Goal: Information Seeking & Learning: Learn about a topic

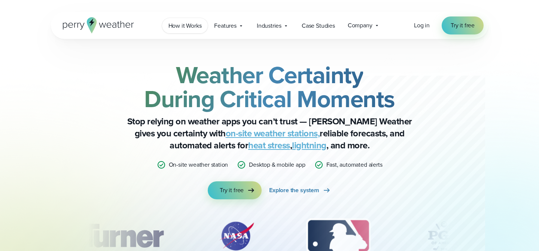
click at [188, 28] on span "How it Works" at bounding box center [185, 25] width 33 height 9
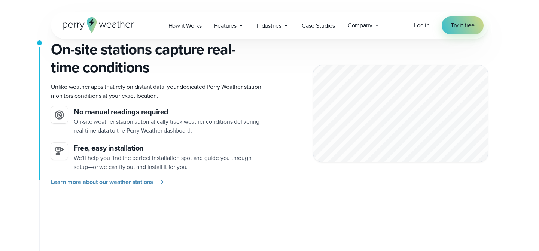
scroll to position [185, 0]
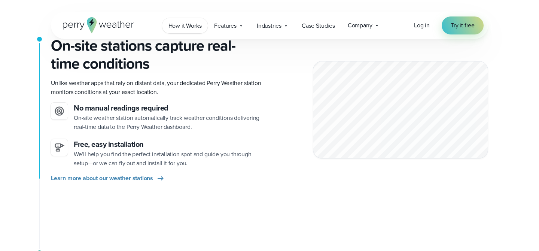
click at [196, 27] on span "How it Works" at bounding box center [185, 25] width 33 height 9
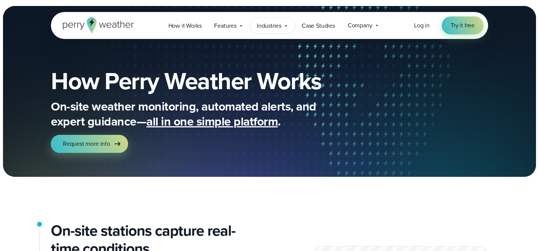
click at [273, 24] on span "Industries" at bounding box center [269, 25] width 25 height 9
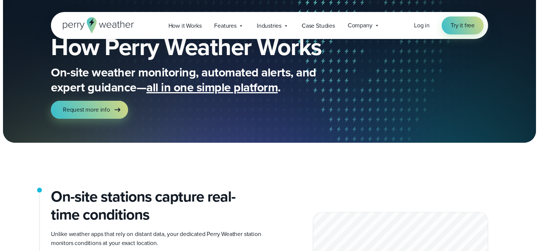
scroll to position [43, 0]
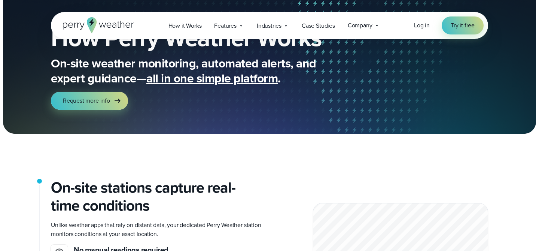
click at [111, 24] on icon at bounding box center [98, 25] width 71 height 16
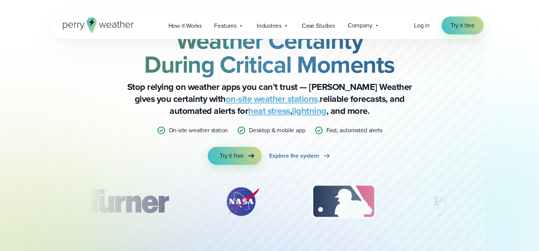
scroll to position [35, 0]
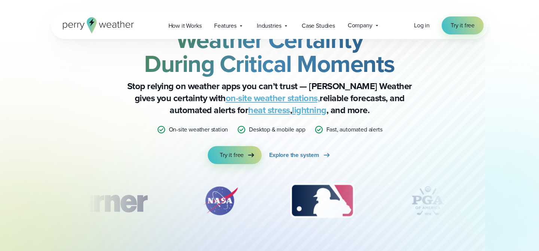
click at [248, 112] on link "heat stress" at bounding box center [269, 109] width 42 height 13
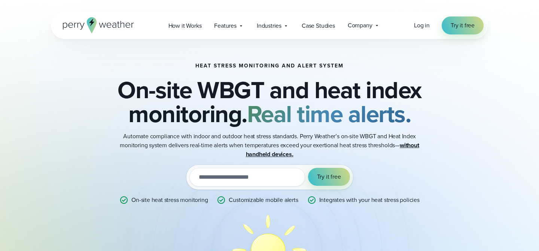
click at [121, 21] on icon at bounding box center [98, 25] width 71 height 16
